Goal: Information Seeking & Learning: Find specific fact

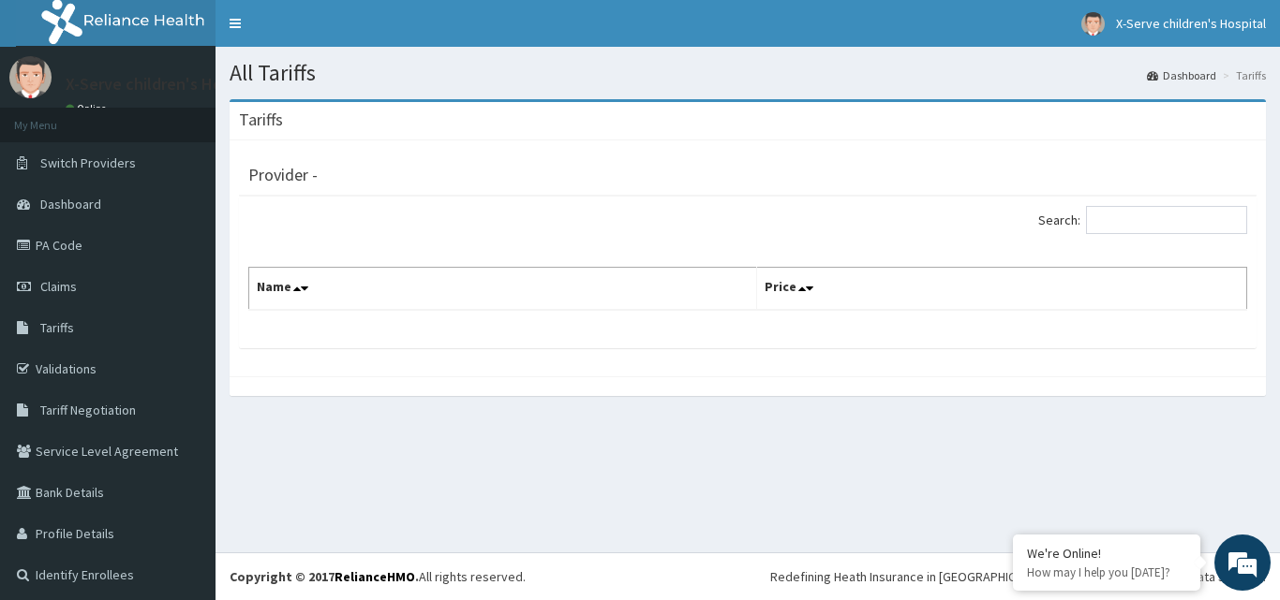
click at [77, 328] on link "Tariffs" at bounding box center [107, 327] width 215 height 41
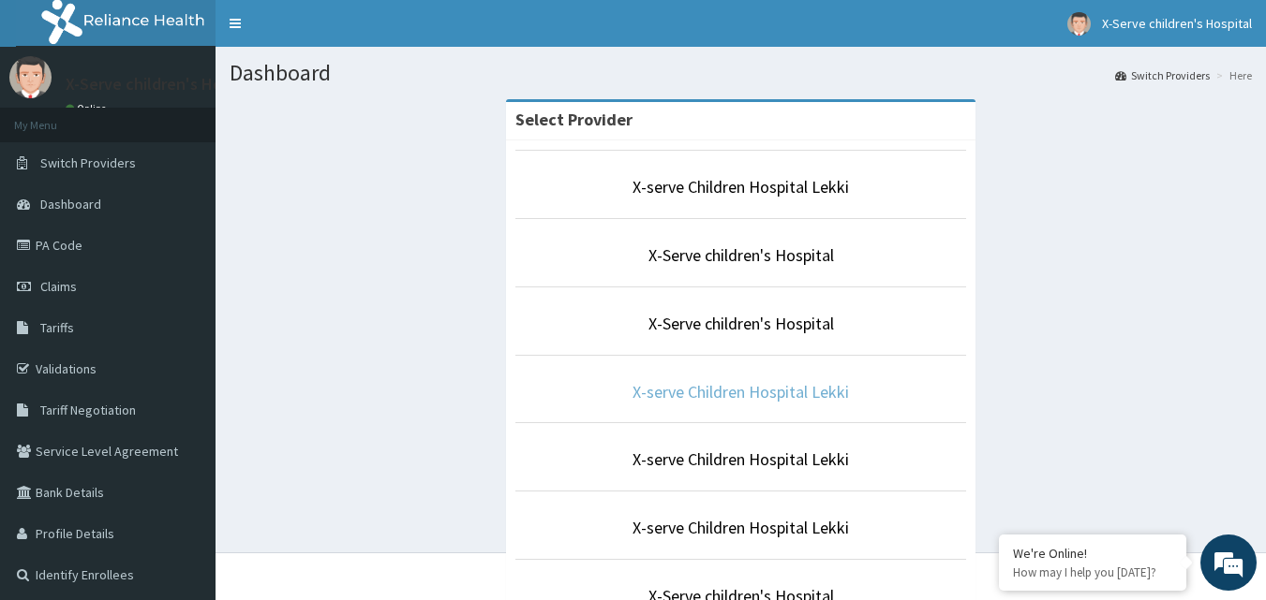
click at [789, 393] on link "X-serve Children Hospital Lekki" at bounding box center [740, 392] width 216 height 22
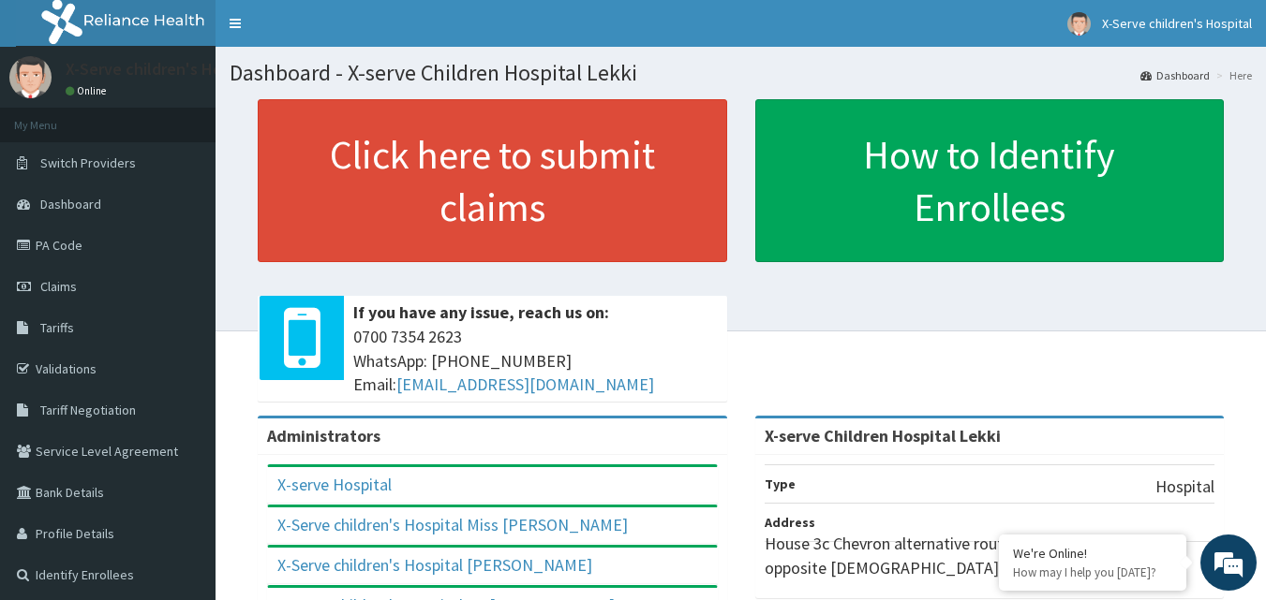
click at [76, 321] on link "Tariffs" at bounding box center [107, 327] width 215 height 41
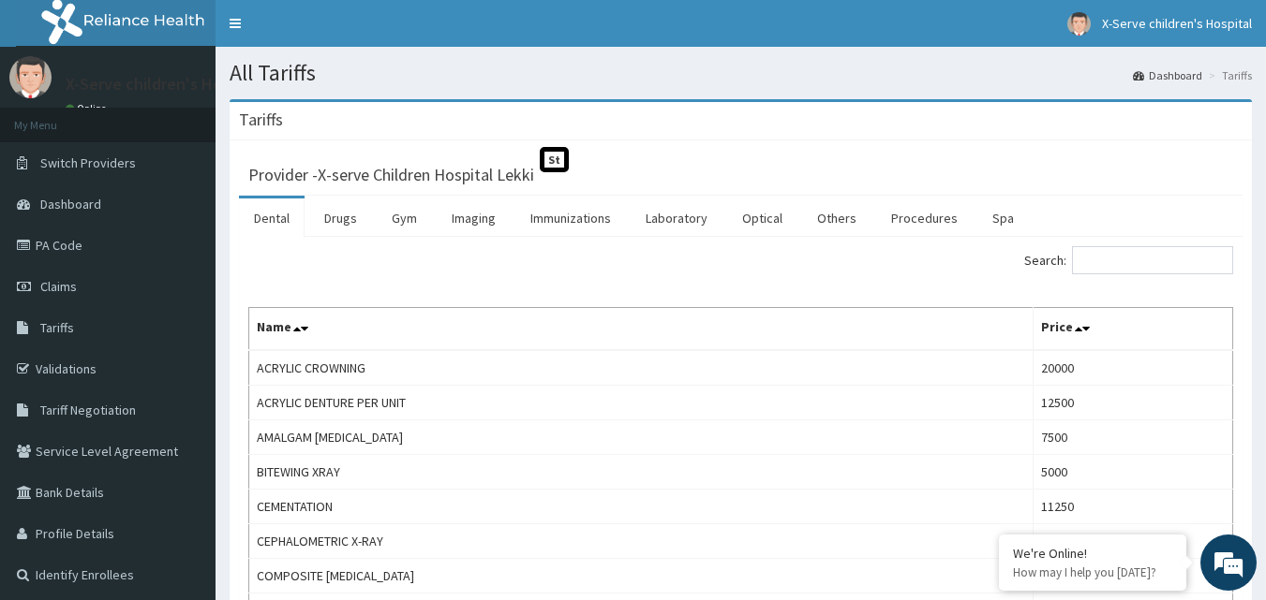
click at [351, 219] on link "Drugs" at bounding box center [340, 218] width 63 height 39
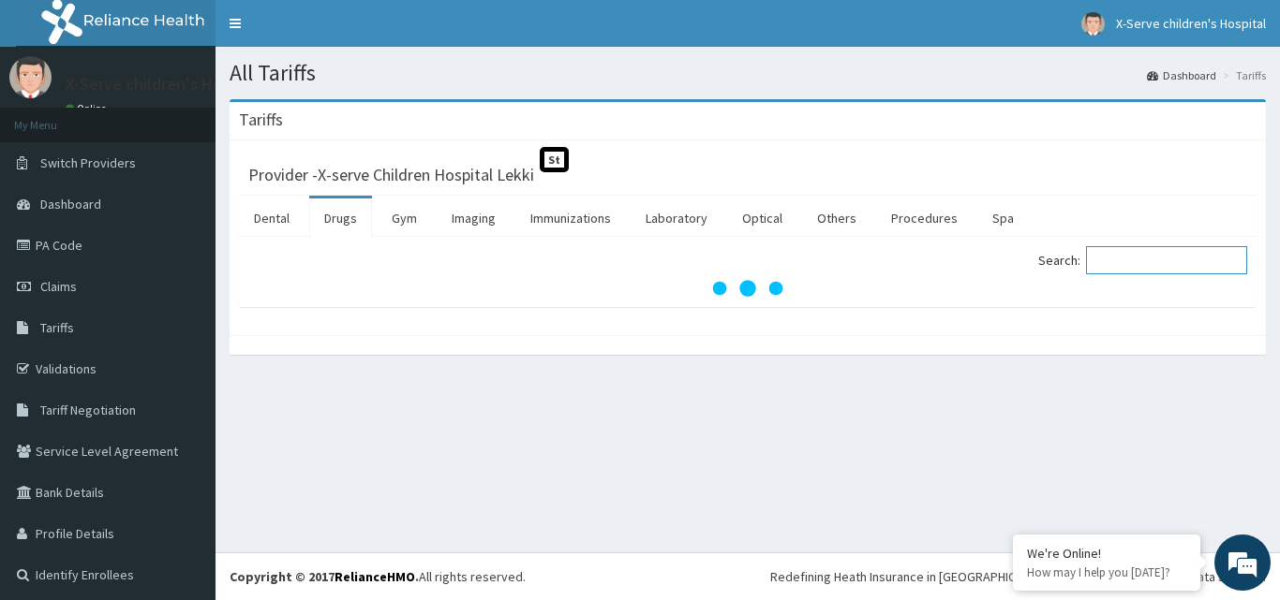
click at [1135, 258] on input "Search:" at bounding box center [1166, 260] width 161 height 28
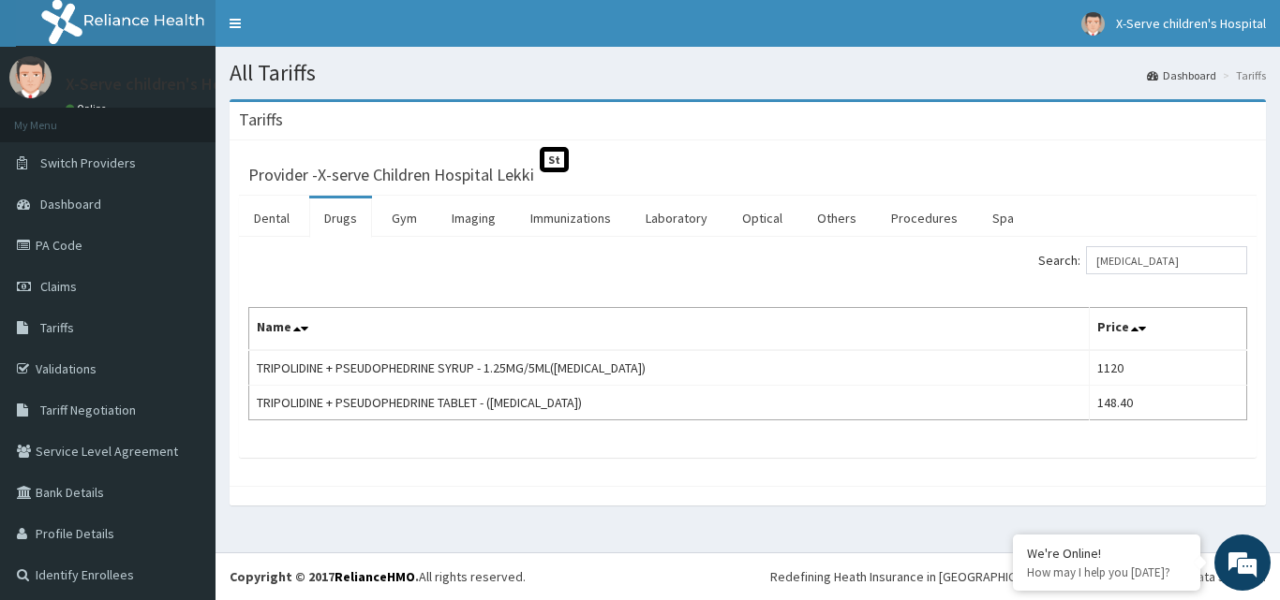
click at [515, 407] on td "TRIPOLIDINE + PSEUDOPHEDRINE TABLET - (SINUFED)" at bounding box center [669, 403] width 840 height 35
click at [1165, 266] on input "sinufed" at bounding box center [1166, 260] width 161 height 28
type input "s"
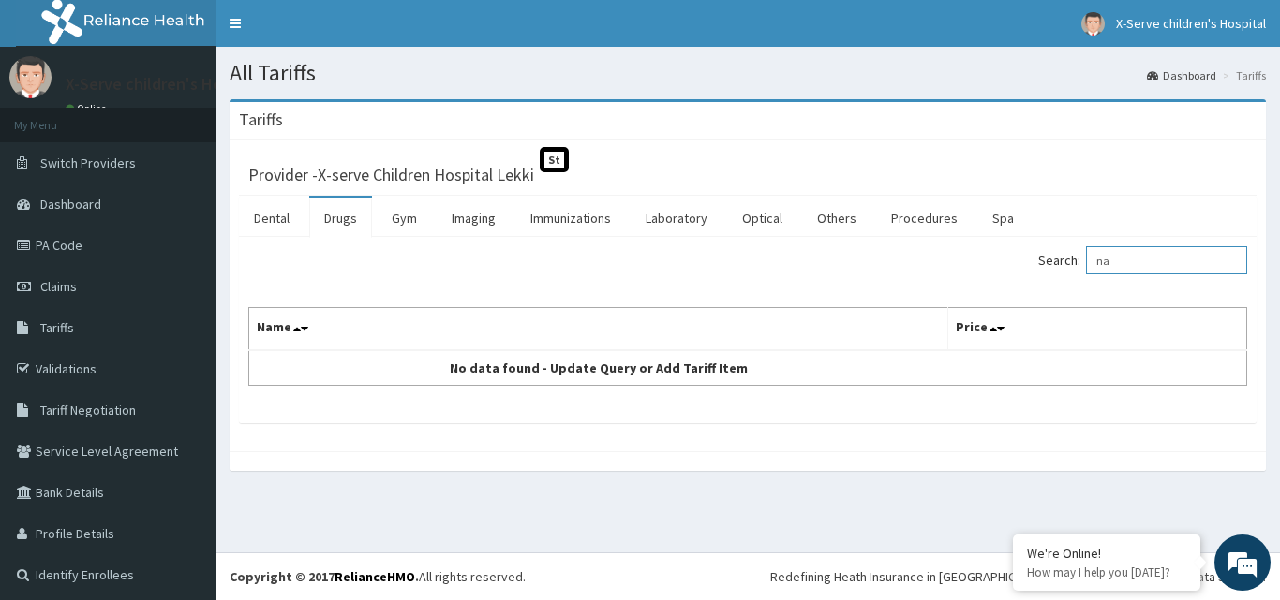
type input "n"
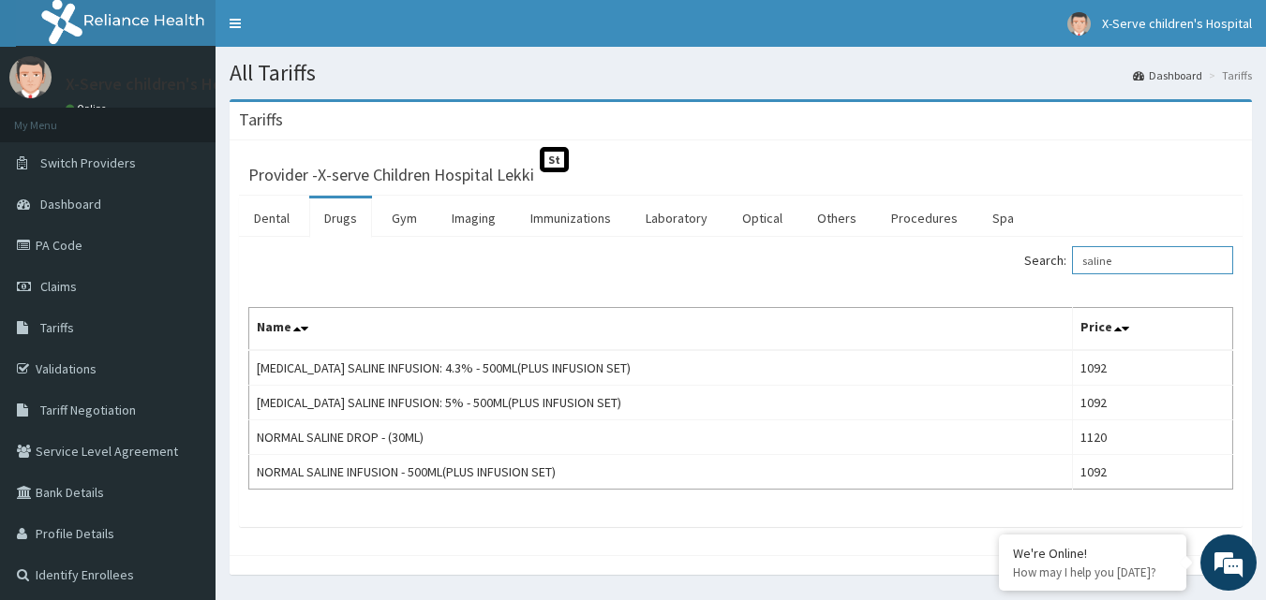
type input "saline"
